Goal: Transaction & Acquisition: Purchase product/service

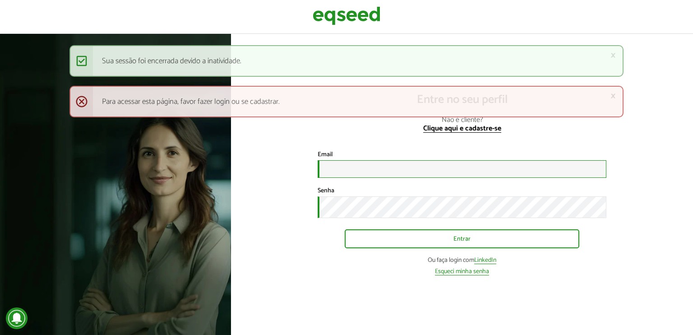
type input "**********"
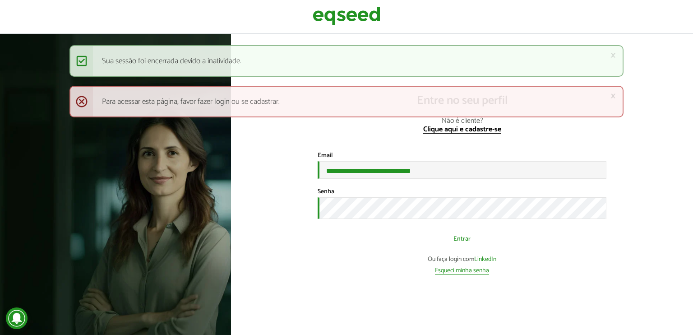
click at [430, 240] on button "Entrar" at bounding box center [461, 238] width 234 height 17
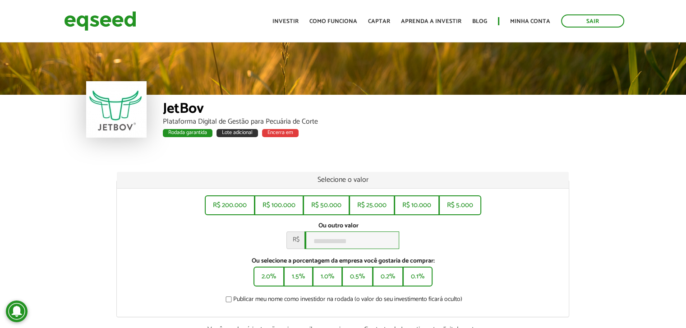
click at [357, 241] on input "Ou outro valor *" at bounding box center [351, 240] width 95 height 18
click at [473, 204] on button "R$ 5.000" at bounding box center [460, 204] width 41 height 18
type input "*****"
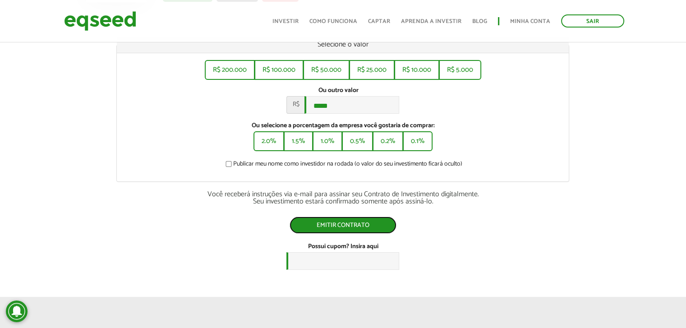
click at [337, 228] on button "Emitir contrato" at bounding box center [342, 224] width 107 height 17
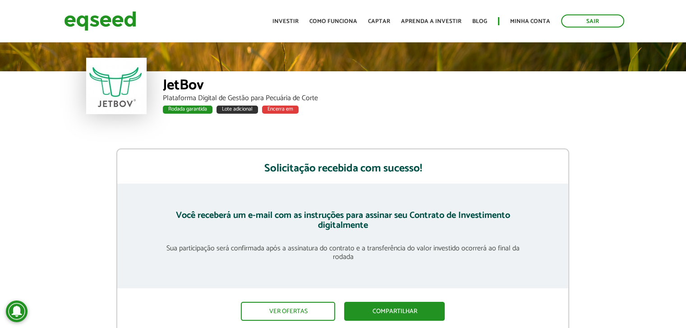
scroll to position [180, 0]
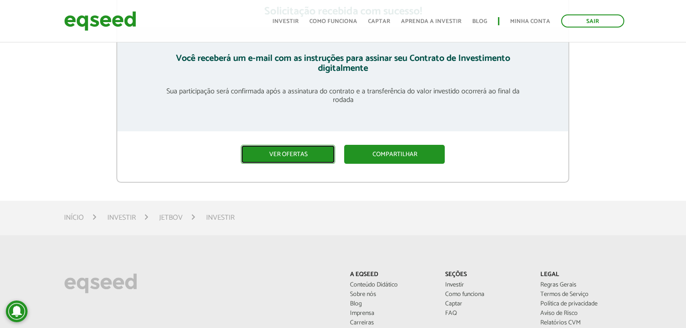
click at [301, 153] on link "Ver ofertas" at bounding box center [288, 154] width 94 height 19
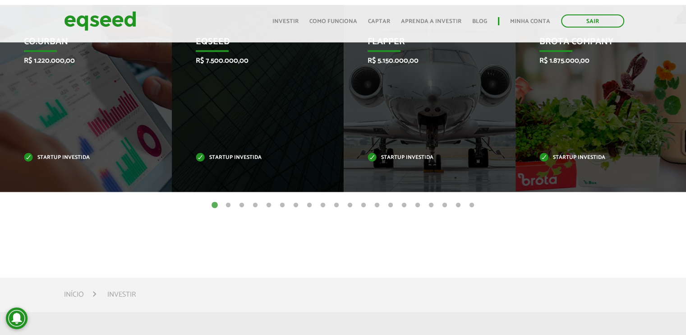
scroll to position [307, 0]
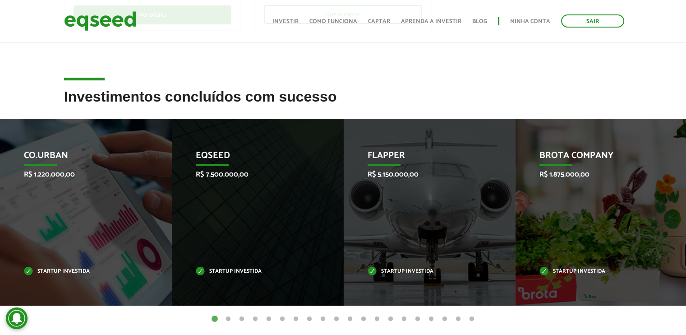
click at [473, 320] on button "20" at bounding box center [471, 318] width 9 height 9
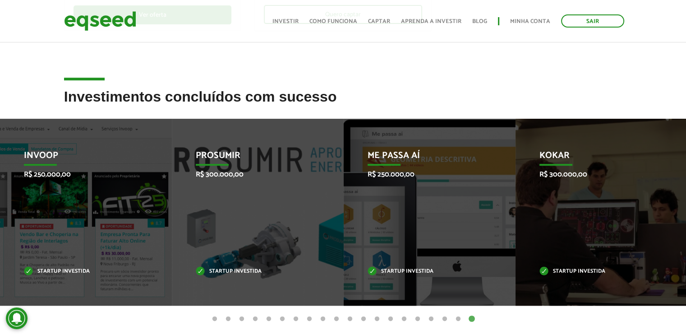
click at [459, 317] on button "19" at bounding box center [458, 318] width 9 height 9
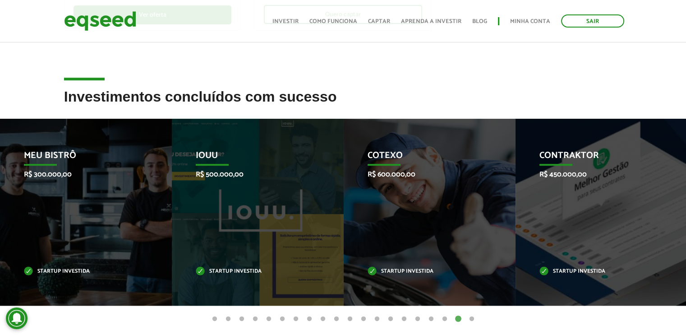
click at [443, 317] on button "18" at bounding box center [444, 318] width 9 height 9
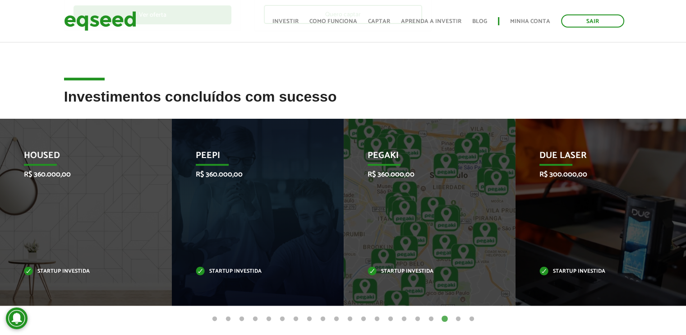
click at [430, 318] on button "17" at bounding box center [431, 318] width 9 height 9
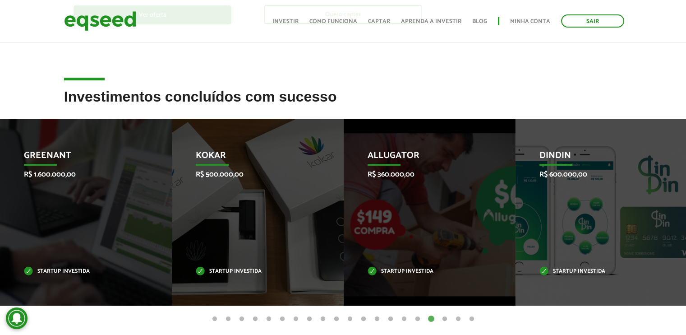
click at [418, 319] on button "16" at bounding box center [417, 318] width 9 height 9
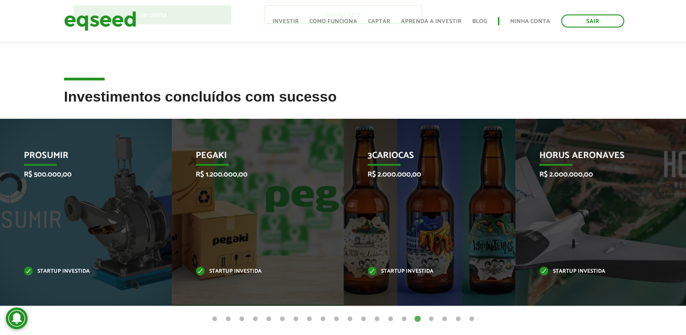
click at [405, 318] on button "15" at bounding box center [403, 318] width 9 height 9
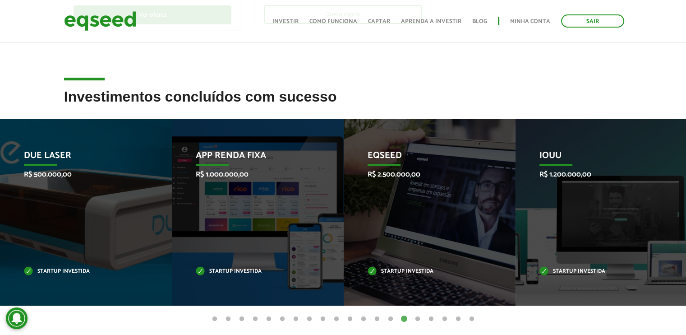
click at [388, 317] on button "14" at bounding box center [390, 318] width 9 height 9
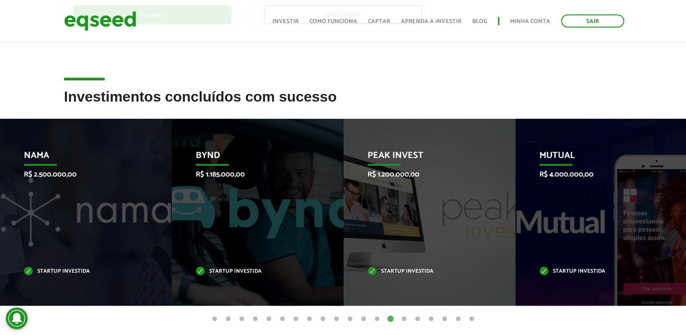
click at [377, 320] on button "13" at bounding box center [376, 318] width 9 height 9
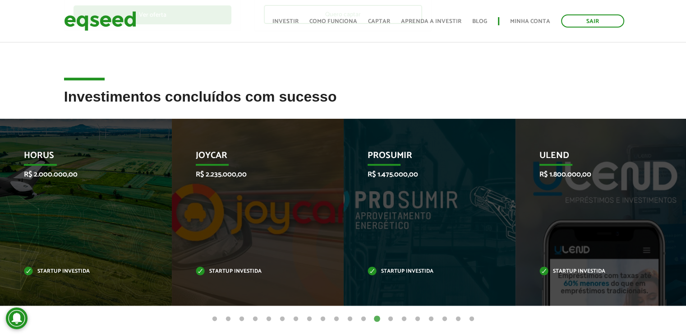
click at [363, 320] on button "12" at bounding box center [363, 318] width 9 height 9
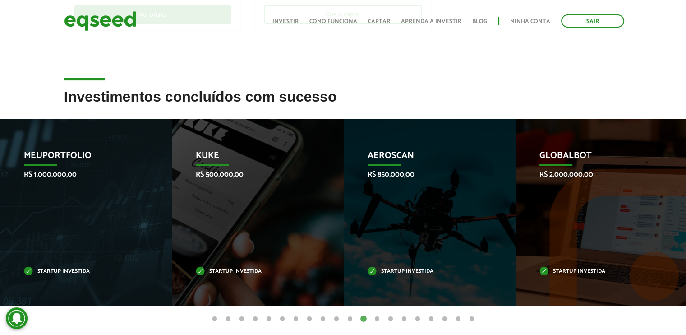
click at [350, 320] on button "11" at bounding box center [349, 318] width 9 height 9
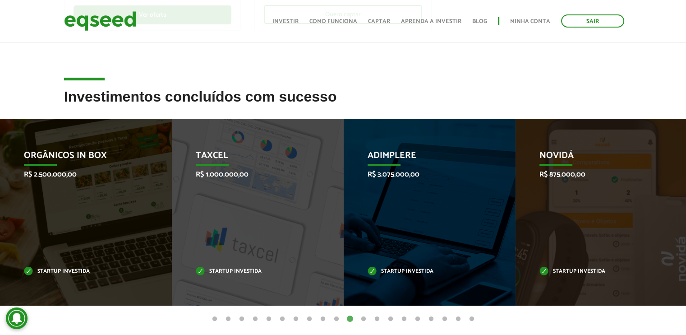
click at [335, 321] on button "10" at bounding box center [336, 318] width 9 height 9
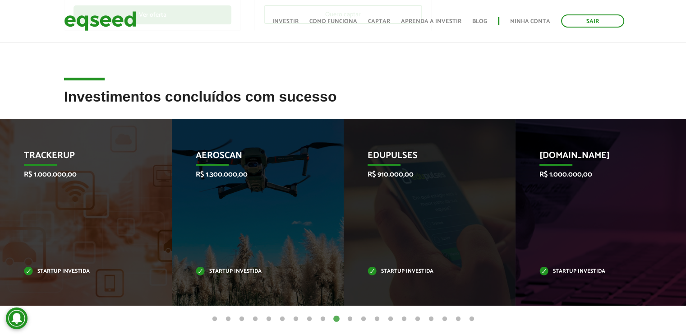
click at [323, 317] on button "9" at bounding box center [322, 318] width 9 height 9
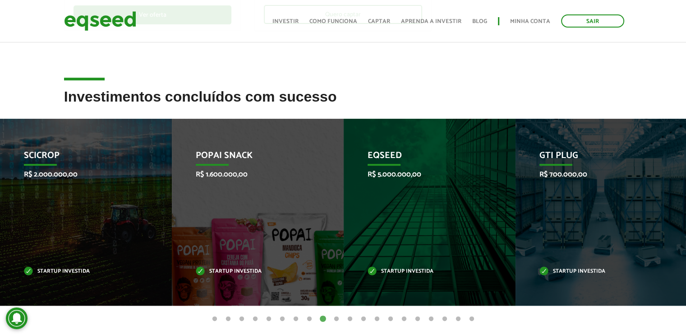
click at [308, 317] on button "8" at bounding box center [309, 318] width 9 height 9
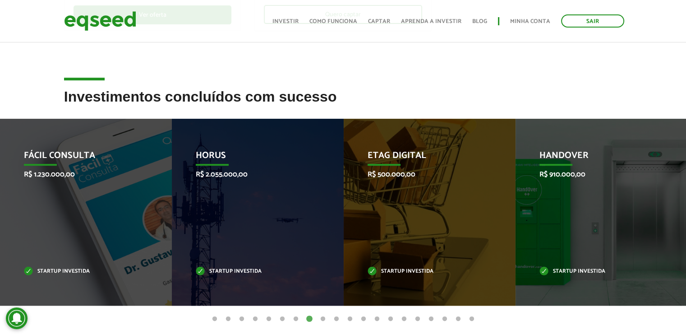
click at [295, 318] on button "7" at bounding box center [295, 318] width 9 height 9
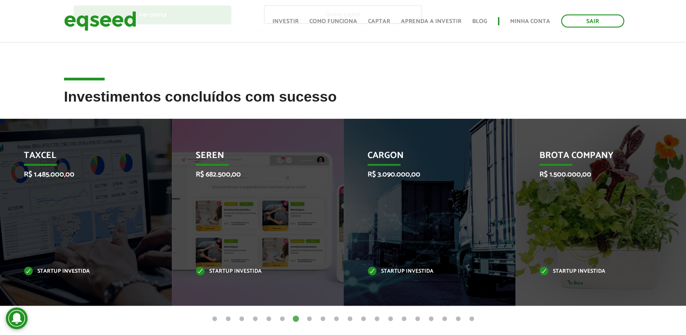
click at [280, 318] on button "6" at bounding box center [282, 318] width 9 height 9
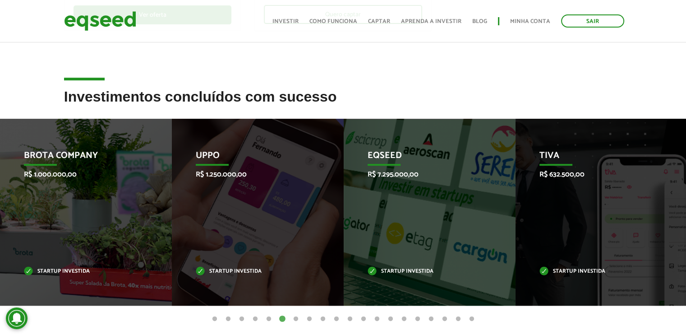
click at [270, 317] on button "5" at bounding box center [268, 318] width 9 height 9
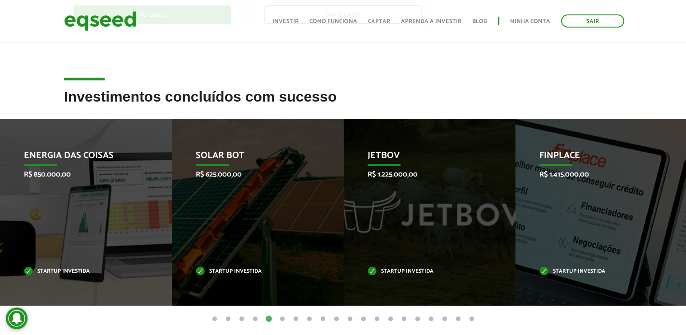
click at [254, 317] on button "4" at bounding box center [255, 318] width 9 height 9
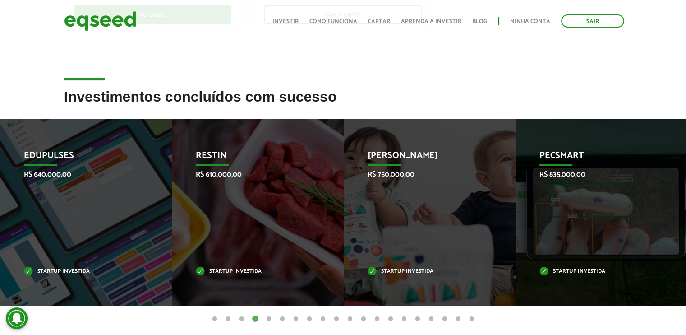
click at [242, 318] on button "3" at bounding box center [241, 318] width 9 height 9
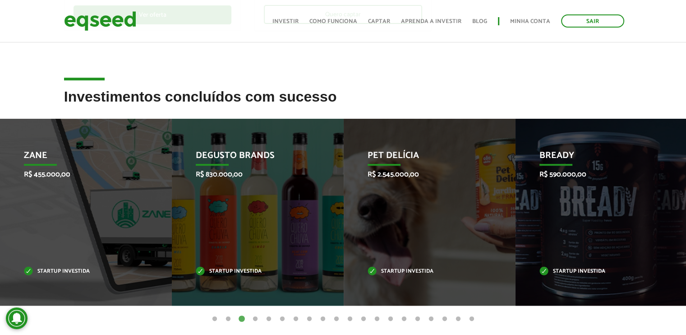
click at [230, 319] on button "2" at bounding box center [228, 318] width 9 height 9
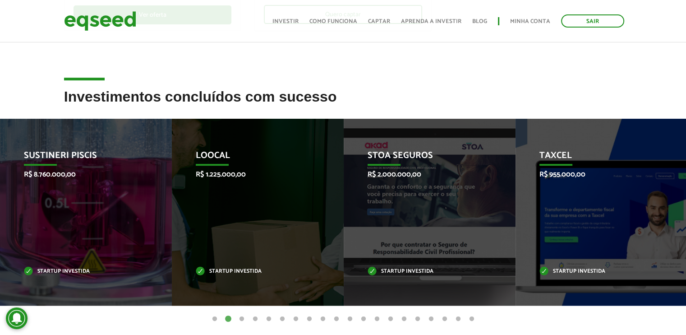
click at [215, 317] on button "1" at bounding box center [214, 318] width 9 height 9
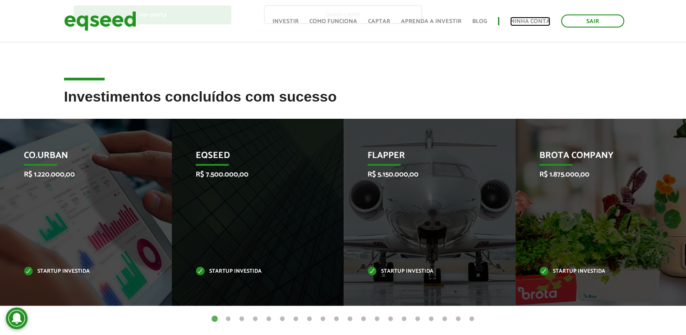
click at [515, 23] on link "Minha conta" at bounding box center [530, 21] width 40 height 6
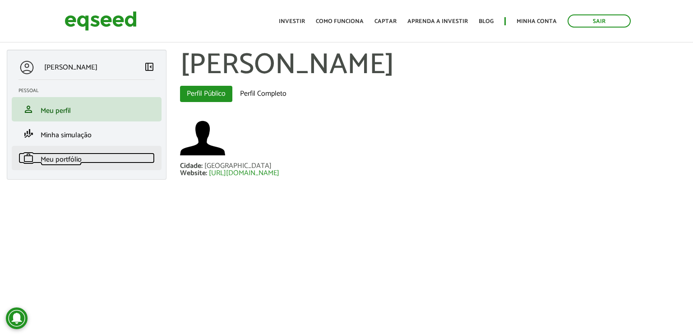
click at [72, 158] on span "Meu portfólio" at bounding box center [61, 159] width 41 height 12
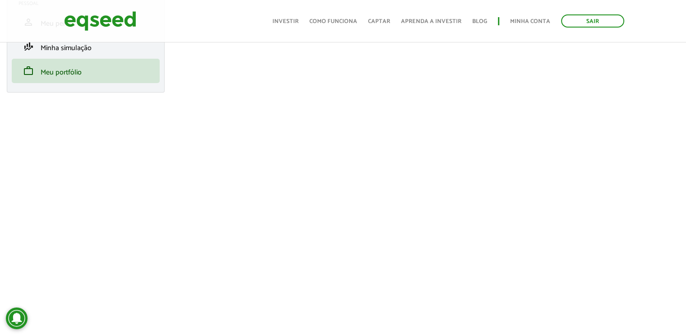
scroll to position [42, 0]
